Goal: Task Accomplishment & Management: Use online tool/utility

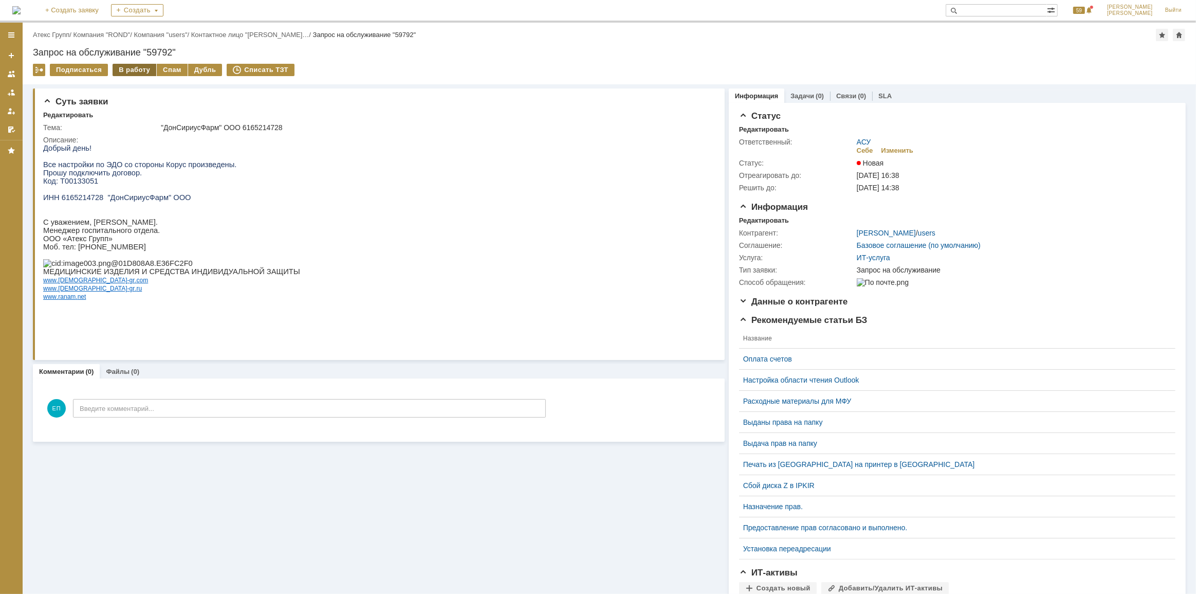
click at [134, 70] on div "В работу" at bounding box center [135, 70] width 44 height 12
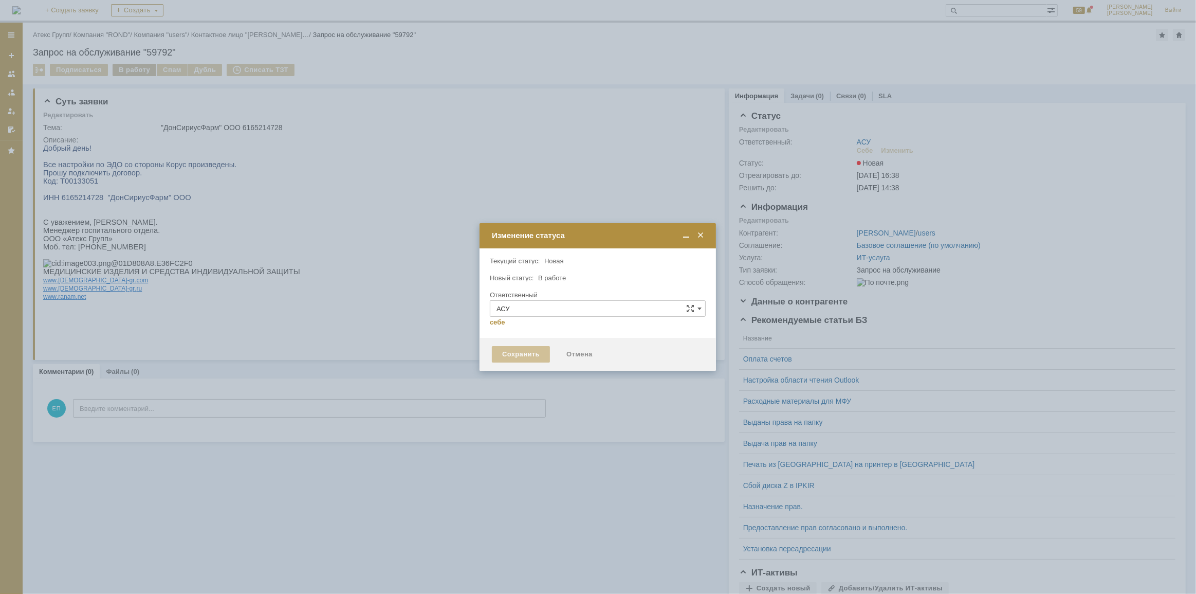
type input "Еремина Полина"
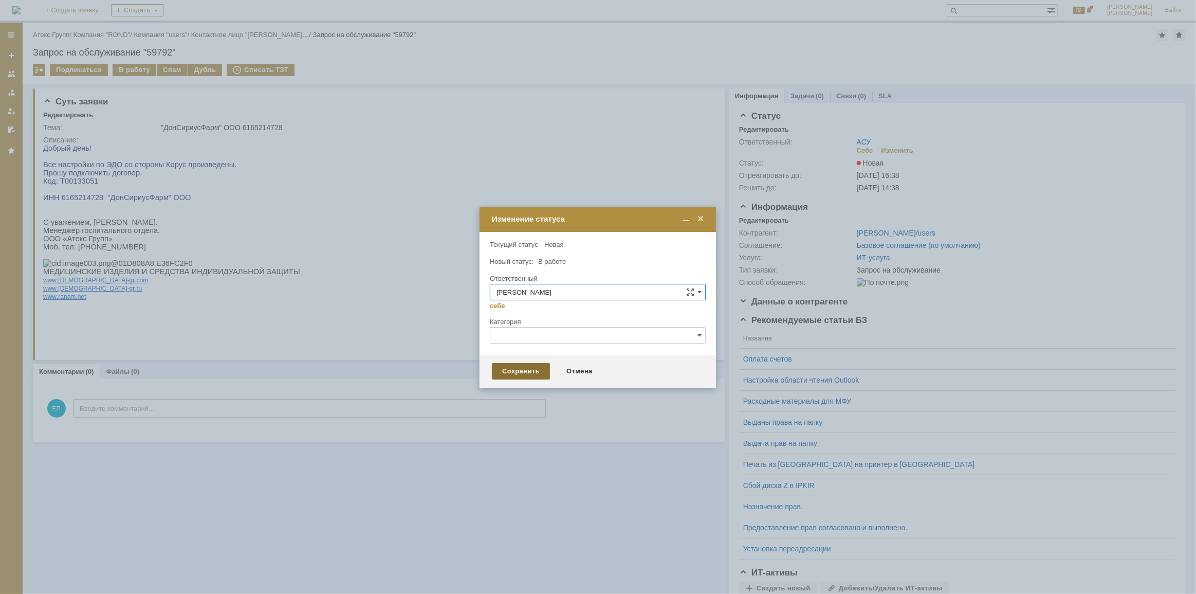
click at [523, 366] on div "Сохранить" at bounding box center [521, 371] width 58 height 16
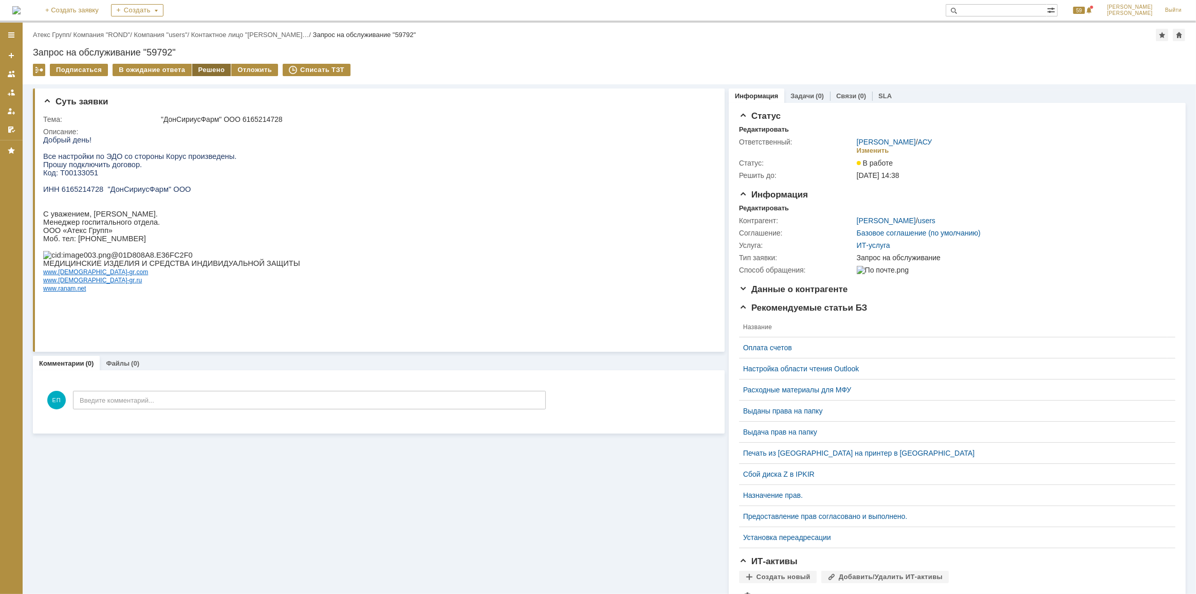
click at [211, 66] on div "Решено" at bounding box center [211, 70] width 39 height 12
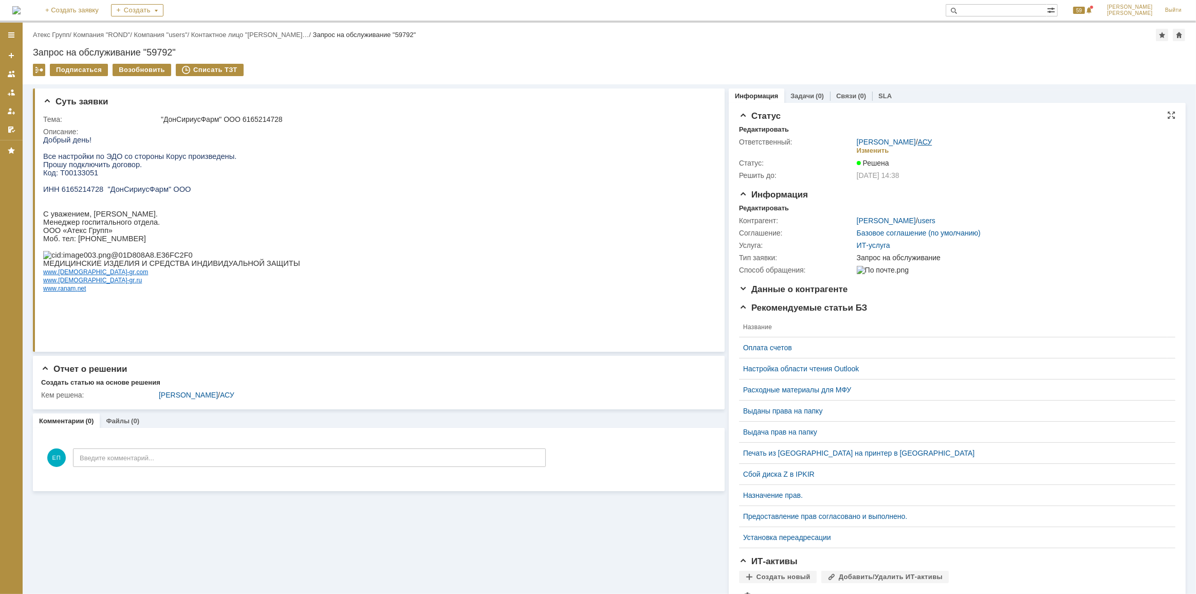
click at [918, 140] on link "АСУ" at bounding box center [925, 142] width 14 height 8
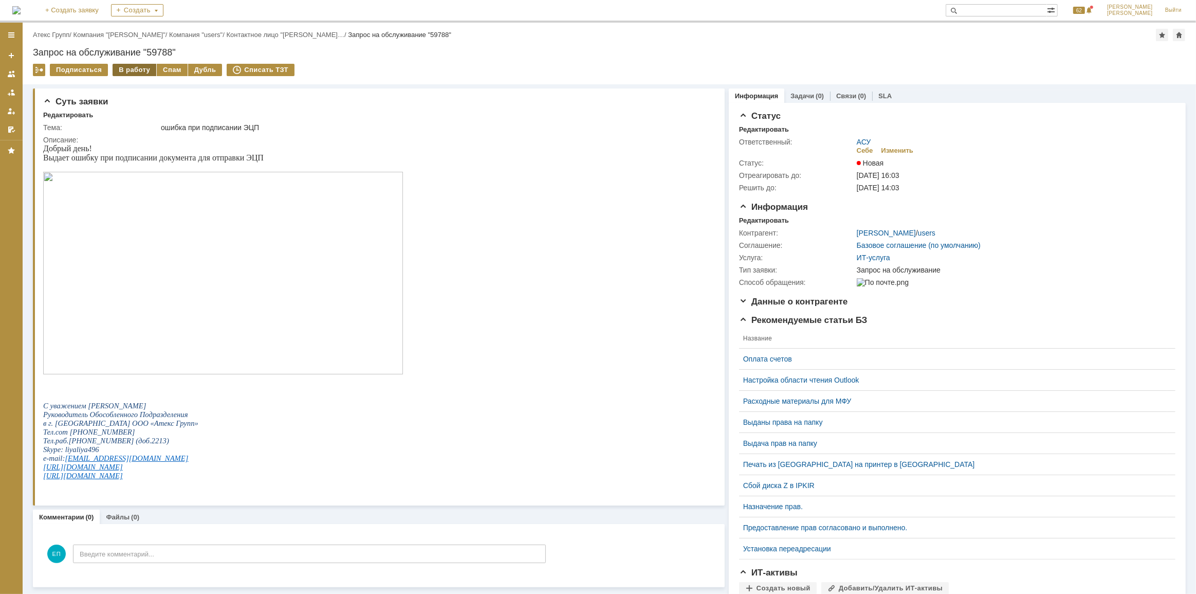
click at [128, 69] on div "В работу" at bounding box center [135, 70] width 44 height 12
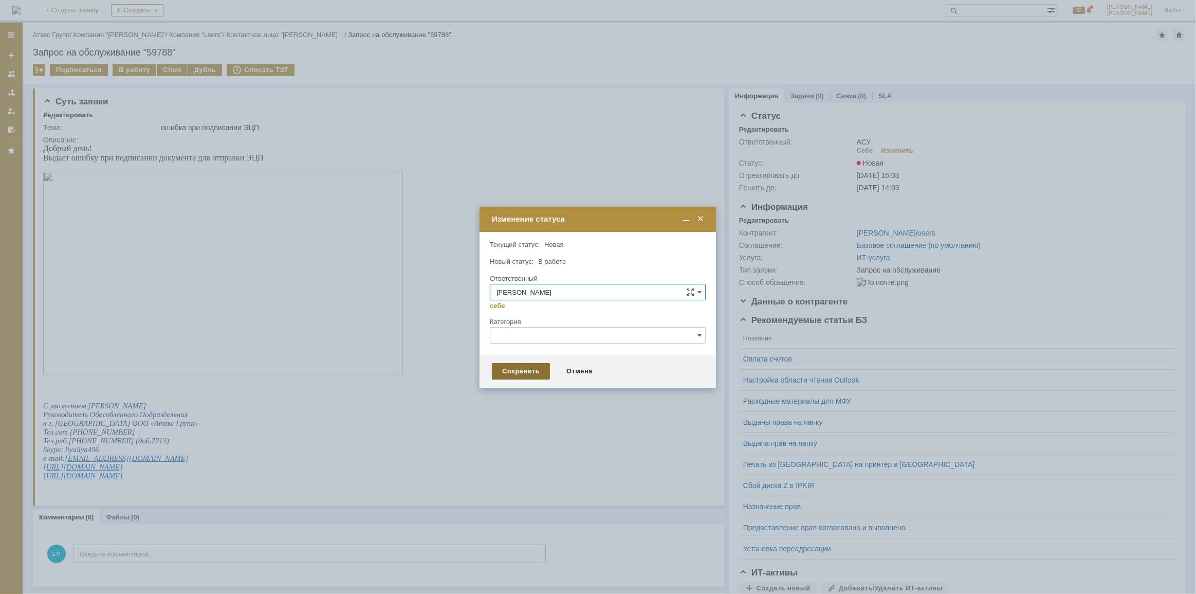
click at [521, 367] on div "Сохранить" at bounding box center [521, 371] width 58 height 16
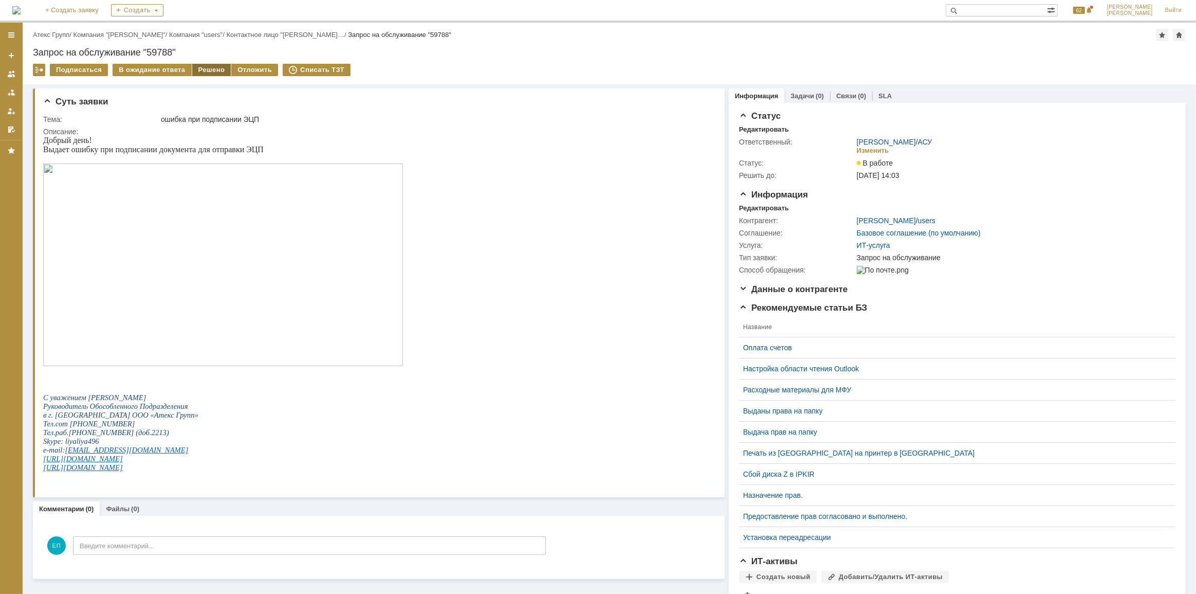
click at [198, 67] on div "Решено" at bounding box center [211, 70] width 39 height 12
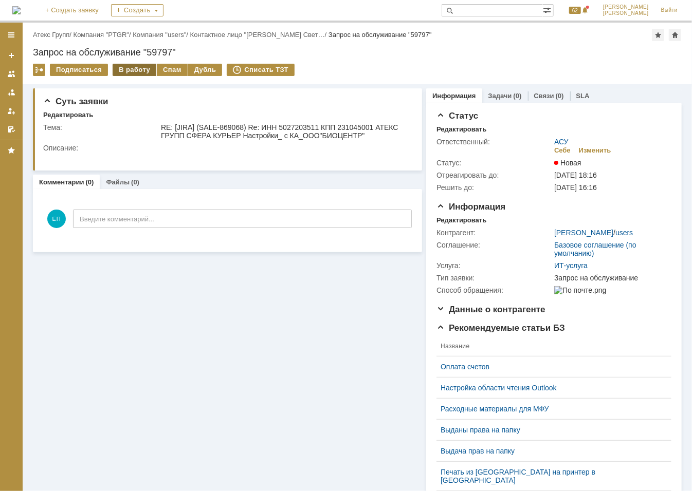
click at [125, 71] on div "В работу" at bounding box center [135, 70] width 44 height 12
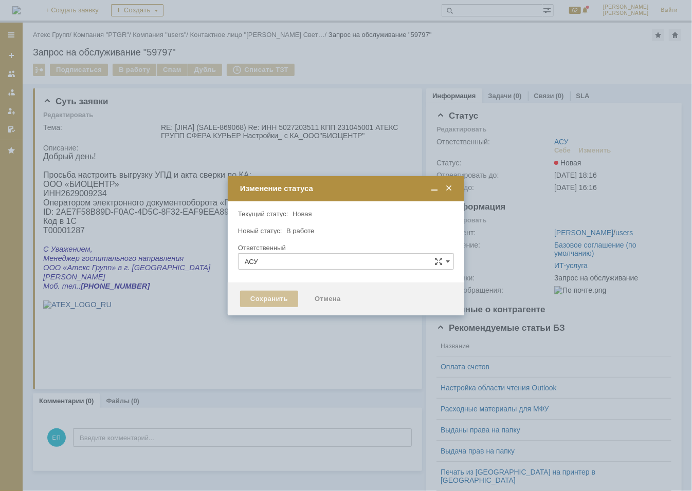
type input "Еремина Полина"
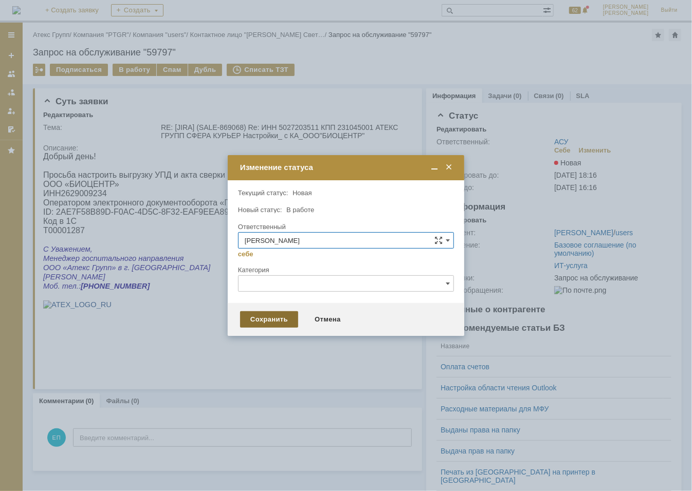
click at [261, 325] on div "Сохранить" at bounding box center [269, 319] width 58 height 16
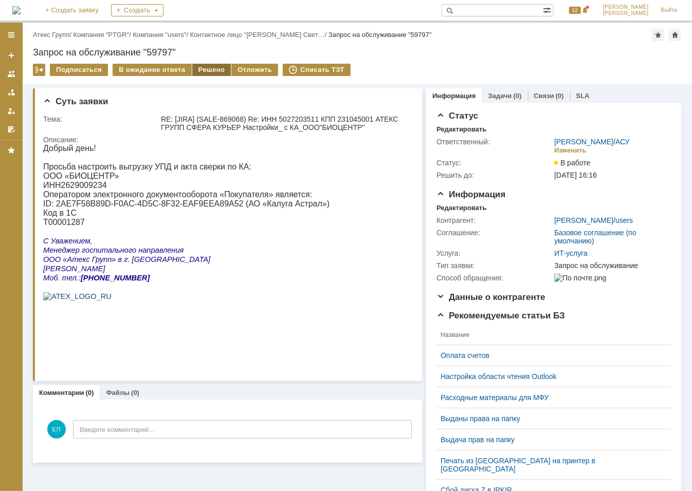
click at [200, 73] on div "Решено" at bounding box center [211, 70] width 39 height 12
